Goal: Task Accomplishment & Management: Use online tool/utility

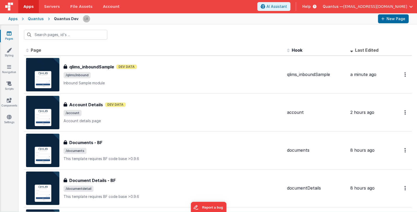
click at [338, 20] on div at bounding box center [228, 18] width 291 height 9
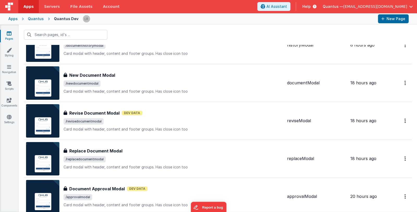
scroll to position [182, 0]
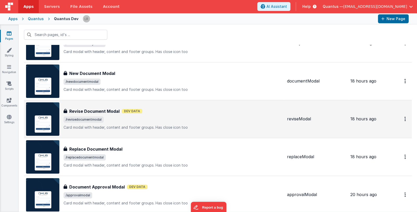
click at [204, 115] on div "Revise Document Modal Revise Document Modal Dev Data /revisedocumentmodal Card …" at bounding box center [173, 119] width 219 height 22
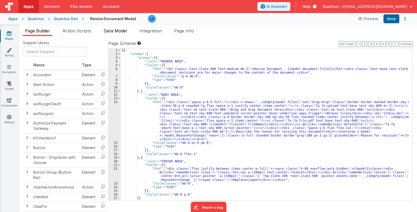
click at [126, 30] on span "Data Model" at bounding box center [115, 30] width 23 height 5
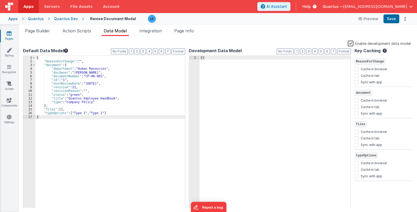
click at [370, 44] on label "Enable development data model" at bounding box center [379, 43] width 63 height 6
click at [0, 0] on input "Enable development data model" at bounding box center [0, 0] width 0 height 0
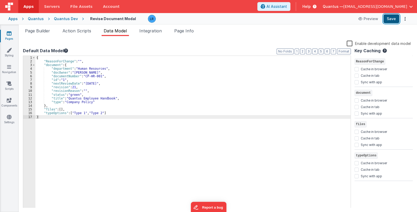
click at [396, 21] on button "Save" at bounding box center [391, 18] width 16 height 9
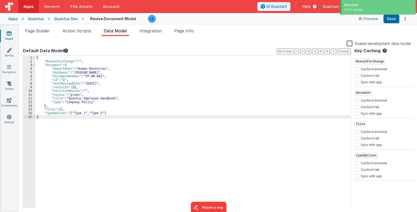
click at [9, 36] on link "Pages" at bounding box center [9, 36] width 19 height 10
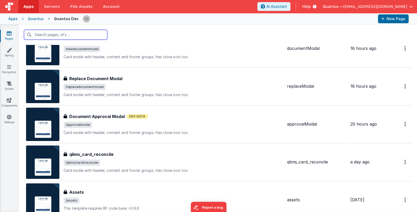
scroll to position [260, 0]
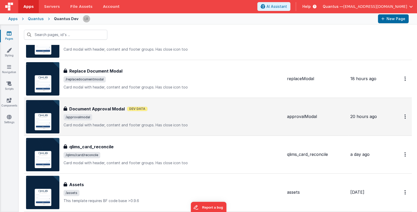
click at [215, 115] on span "/approvalmodal" at bounding box center [173, 117] width 219 height 6
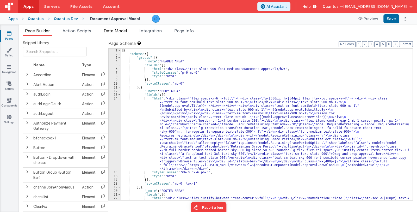
click at [119, 31] on span "Data Model" at bounding box center [115, 30] width 23 height 5
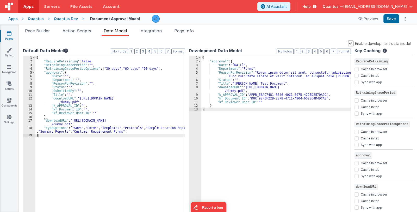
click at [361, 44] on label "Enable development data model" at bounding box center [379, 43] width 63 height 6
click at [0, 0] on input "Enable development data model" at bounding box center [0, 0] width 0 height 0
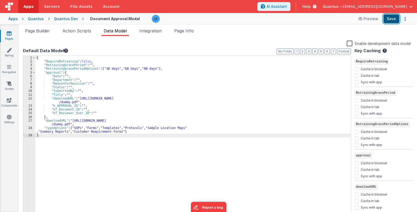
click at [396, 18] on button "Save" at bounding box center [391, 18] width 16 height 9
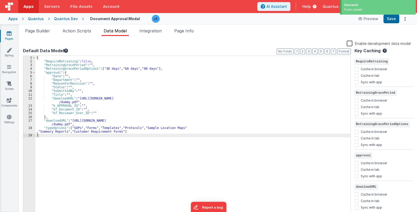
click at [10, 36] on link "Pages" at bounding box center [9, 36] width 19 height 10
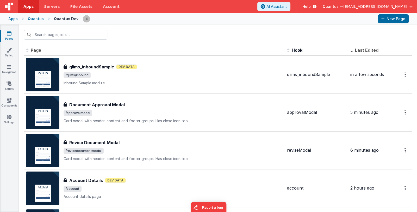
click at [343, 7] on span "Quantus —" at bounding box center [333, 6] width 21 height 5
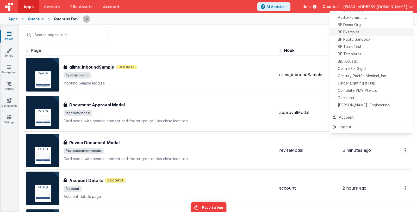
scroll to position [52, 0]
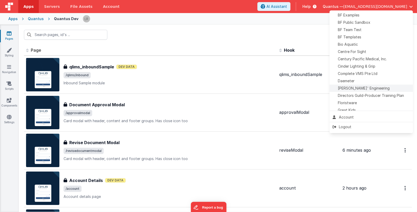
click at [355, 87] on span "[PERSON_NAME]' Engineering" at bounding box center [364, 87] width 52 height 5
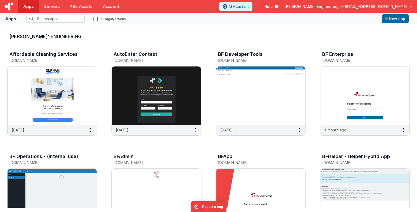
click at [175, 182] on img at bounding box center [156, 198] width 89 height 58
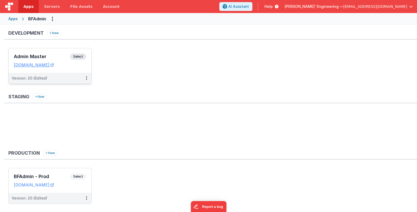
click at [47, 58] on h3 "Admin Master" at bounding box center [42, 56] width 56 height 5
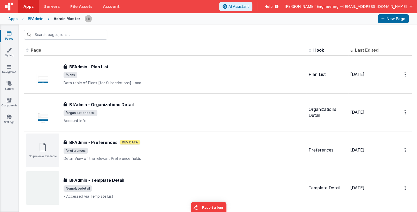
click at [11, 147] on div "Pages Styling Navigation Scripts Components Settings" at bounding box center [9, 117] width 19 height 187
click at [343, 6] on span "[PERSON_NAME]' Engineering —" at bounding box center [314, 6] width 59 height 5
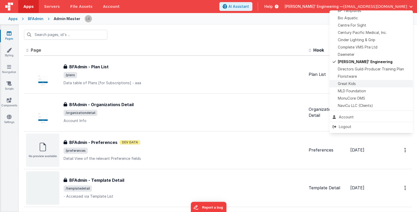
scroll to position [129, 0]
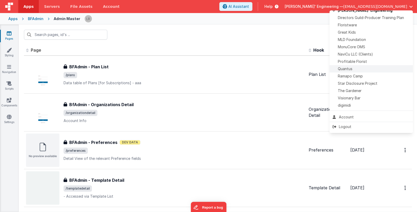
click at [360, 69] on div "Quantus" at bounding box center [371, 68] width 77 height 5
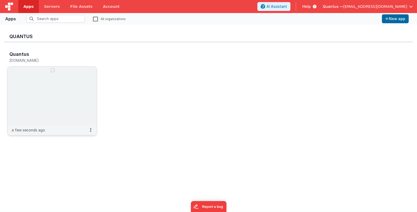
click at [64, 91] on img at bounding box center [52, 95] width 89 height 58
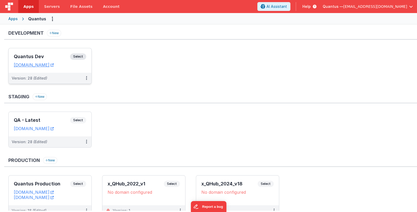
click at [47, 54] on h3 "Quantus Dev" at bounding box center [42, 56] width 56 height 5
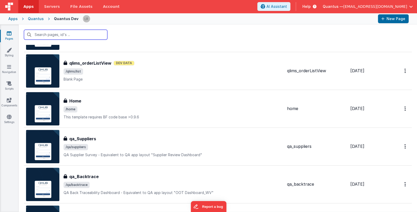
scroll to position [469, 0]
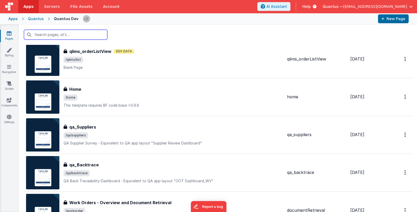
click at [74, 35] on input "text" at bounding box center [65, 35] width 83 height 10
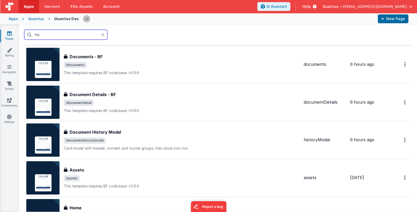
scroll to position [0, 0]
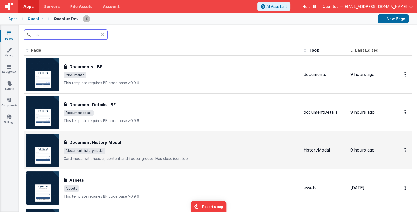
type input "his"
click at [169, 141] on div "Document History Modal" at bounding box center [182, 142] width 236 height 6
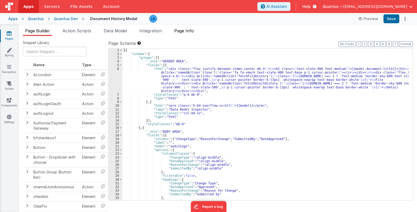
click at [191, 31] on span "Page Info" at bounding box center [184, 30] width 20 height 5
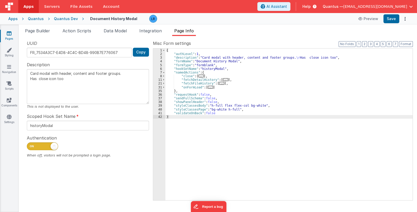
click at [209, 87] on span "..." at bounding box center [210, 87] width 5 height 3
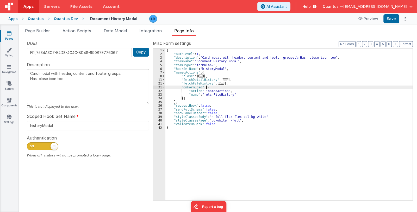
click at [219, 84] on span "..." at bounding box center [221, 83] width 5 height 3
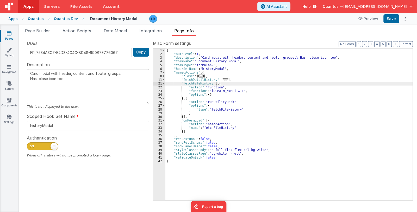
click at [8, 36] on link "Pages" at bounding box center [9, 36] width 19 height 10
type textarea "Card modal with header, content and footer groups. Has close icon too"
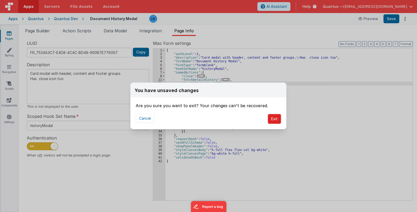
click at [276, 119] on button "Exit" at bounding box center [274, 119] width 13 height 10
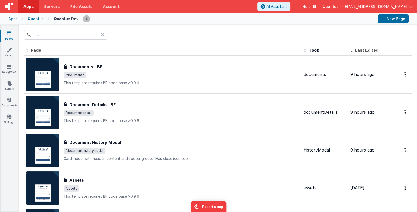
click at [103, 33] on icon at bounding box center [102, 35] width 3 height 4
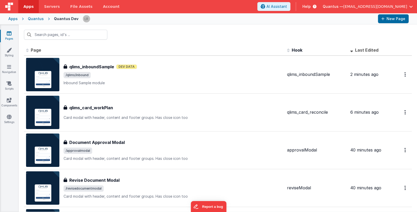
click at [29, 9] on span "Apps" at bounding box center [28, 6] width 10 height 5
